Goal: Task Accomplishment & Management: Use online tool/utility

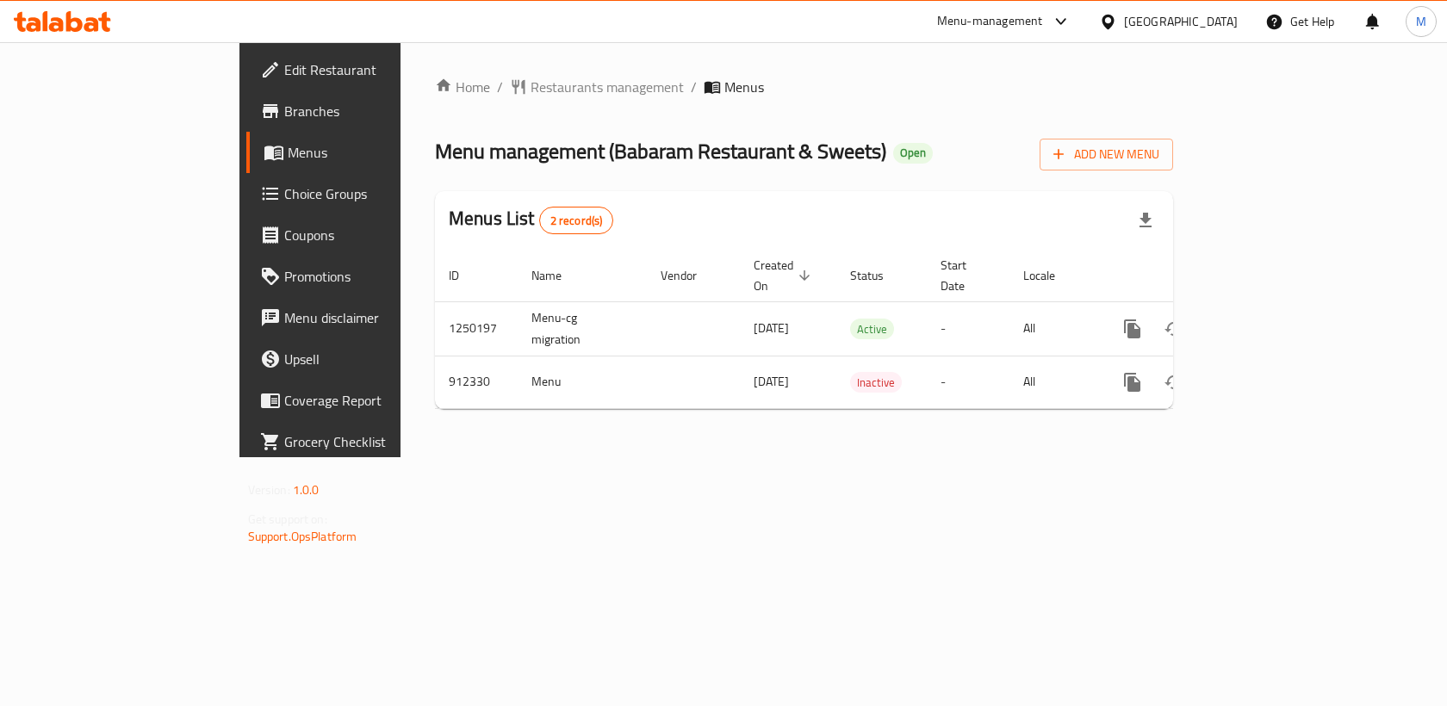
click at [284, 74] on span "Edit Restaurant" at bounding box center [375, 69] width 183 height 21
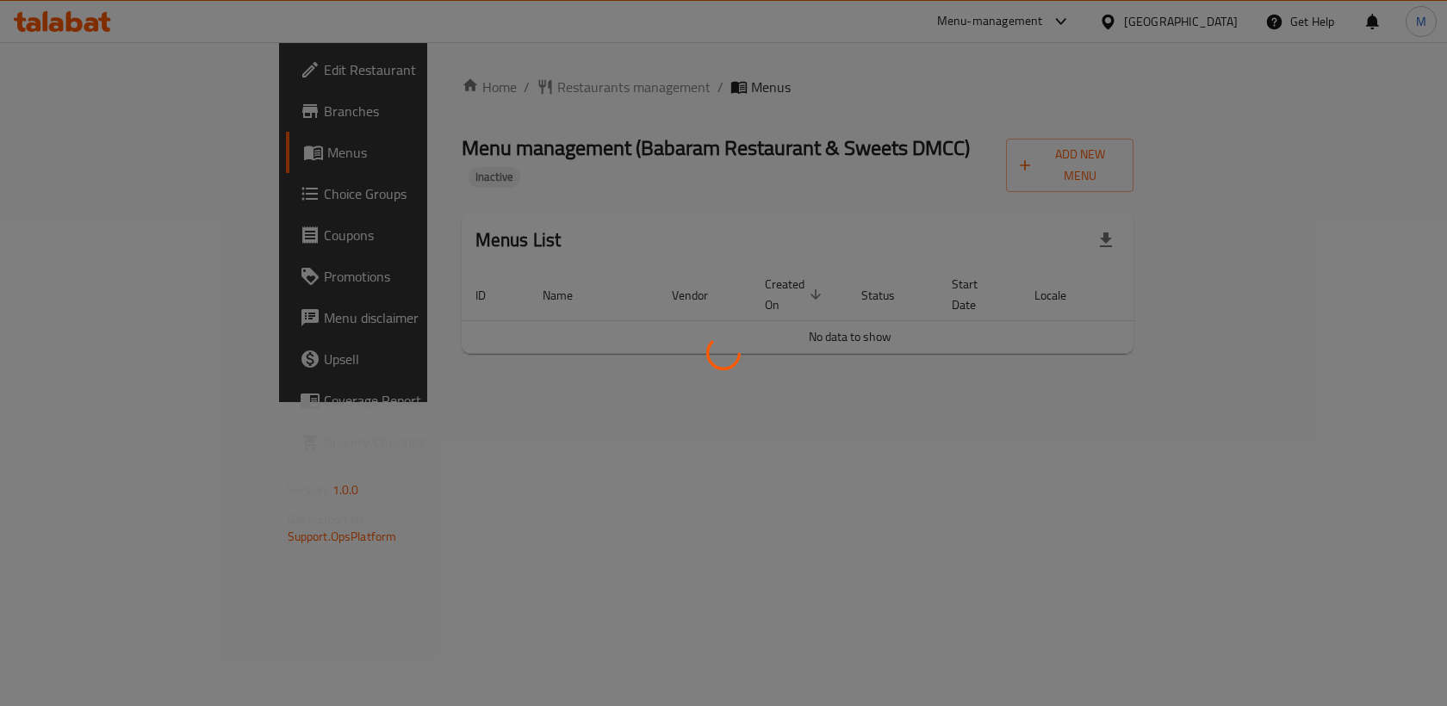
click at [89, 83] on div at bounding box center [723, 353] width 1447 height 706
click at [101, 72] on div at bounding box center [723, 353] width 1447 height 706
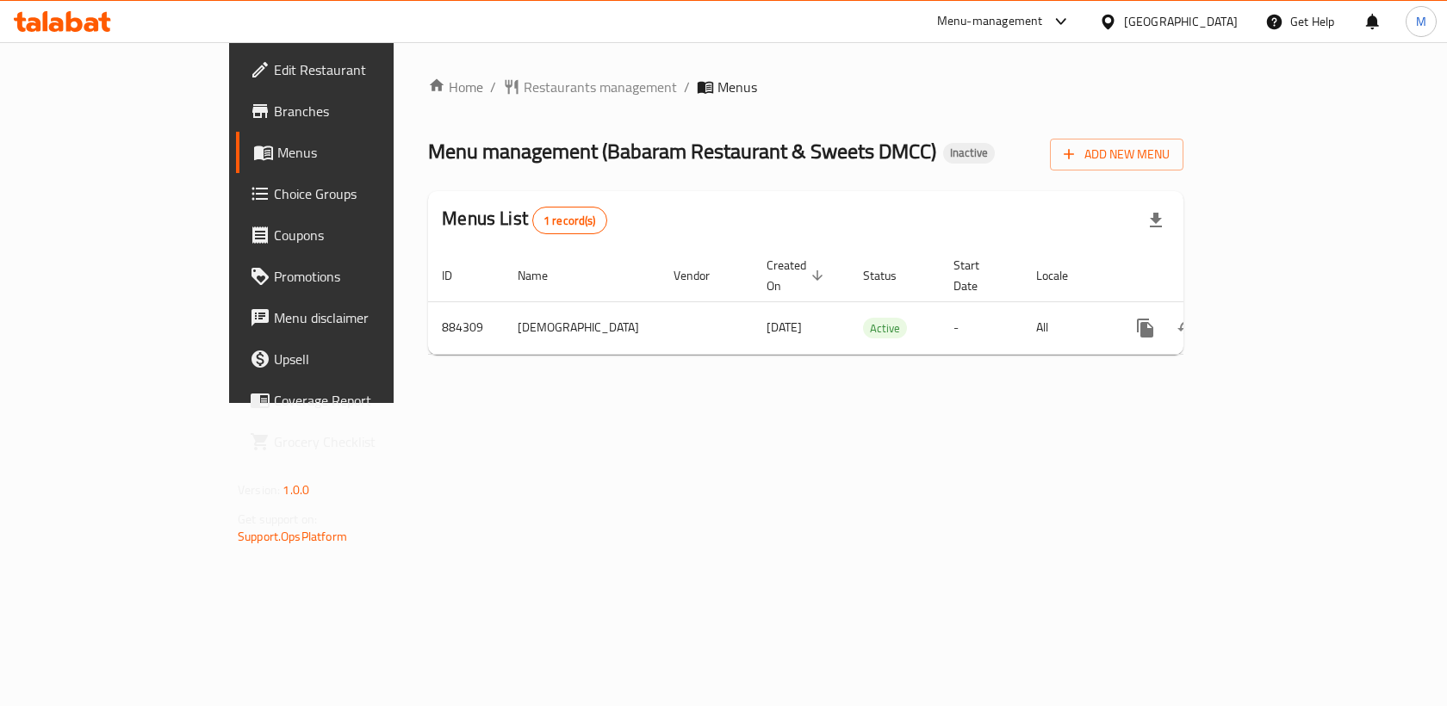
click at [274, 78] on span "Edit Restaurant" at bounding box center [365, 69] width 183 height 21
